Goal: Task Accomplishment & Management: Use online tool/utility

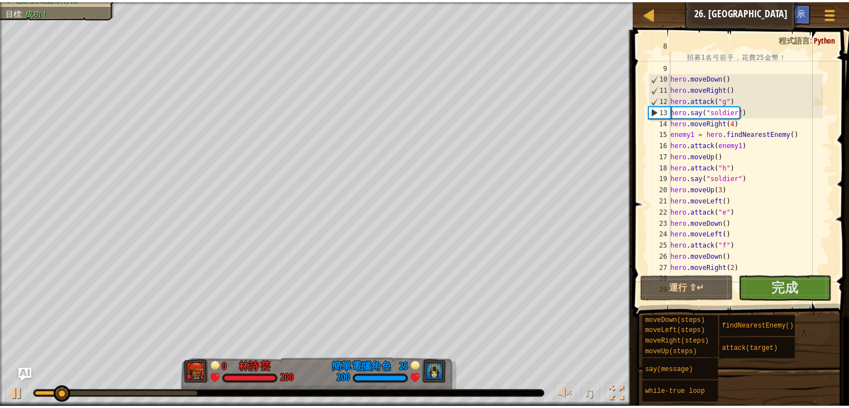
scroll to position [78, 0]
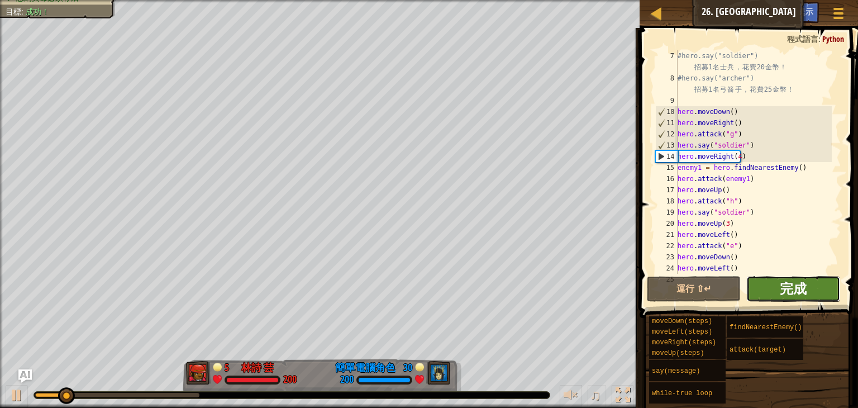
click at [799, 297] on button "完成" at bounding box center [793, 289] width 94 height 26
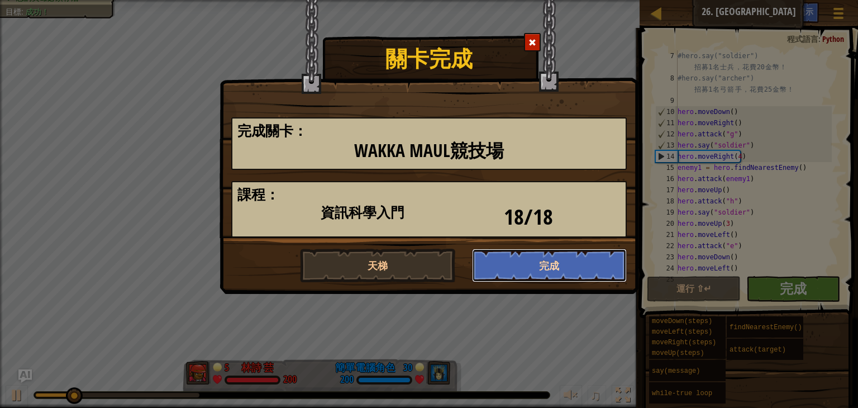
click at [522, 261] on button "完成" at bounding box center [549, 266] width 155 height 34
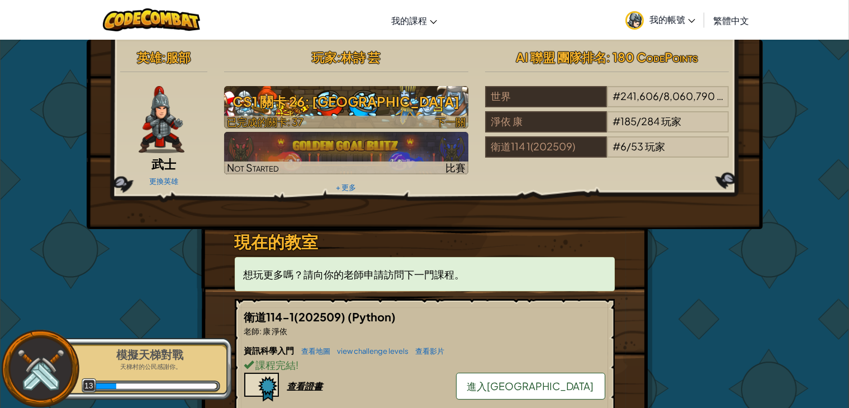
click at [400, 117] on div at bounding box center [346, 122] width 244 height 13
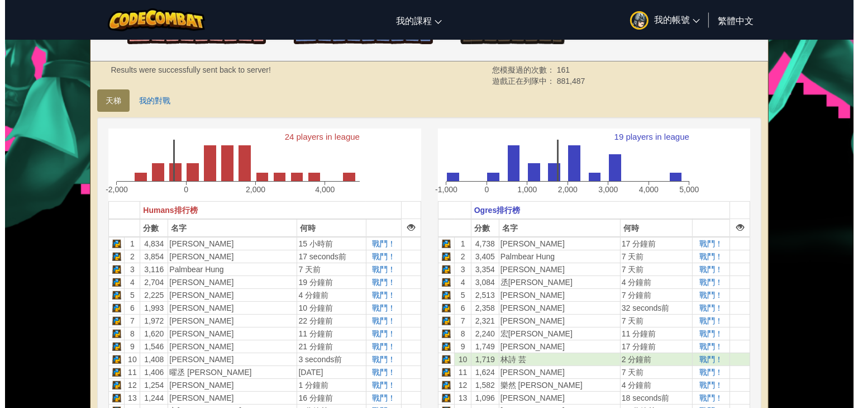
scroll to position [168, 0]
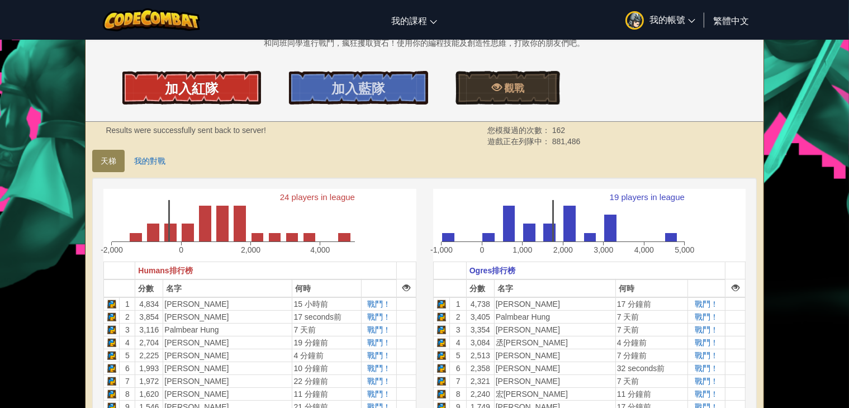
click at [202, 93] on span "加入紅隊" at bounding box center [192, 88] width 54 height 18
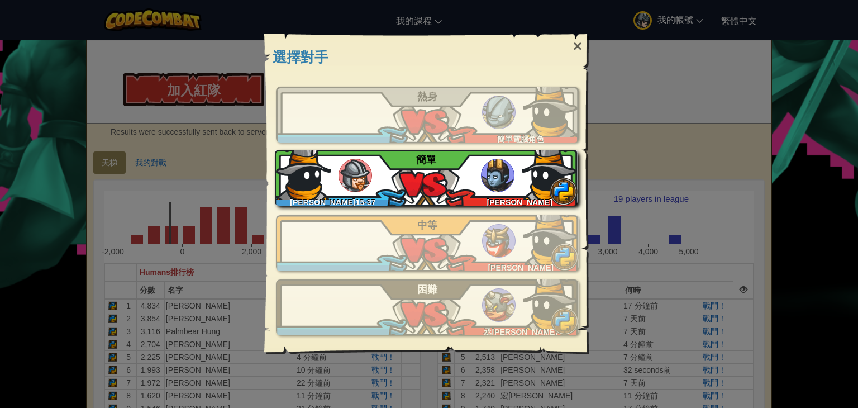
click at [517, 188] on div "林詩芸15-37 林子 淵 簡單" at bounding box center [426, 178] width 303 height 56
